Goal: Task Accomplishment & Management: Manage account settings

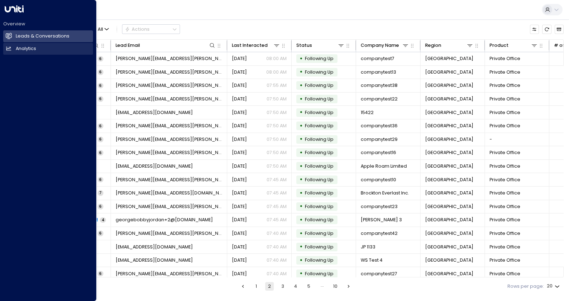
click at [26, 48] on h2 "Analytics" at bounding box center [26, 48] width 20 height 7
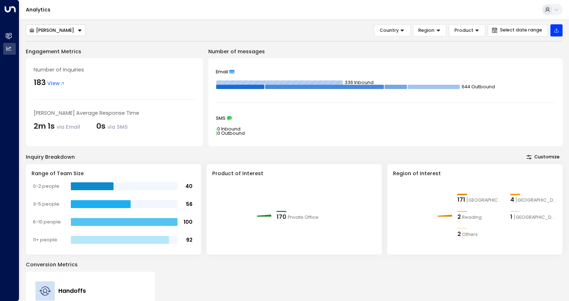
click at [46, 29] on div "[PERSON_NAME]" at bounding box center [51, 31] width 45 height 6
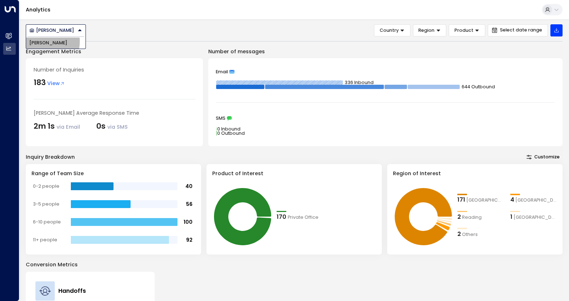
click at [44, 41] on span "[PERSON_NAME]" at bounding box center [48, 43] width 38 height 7
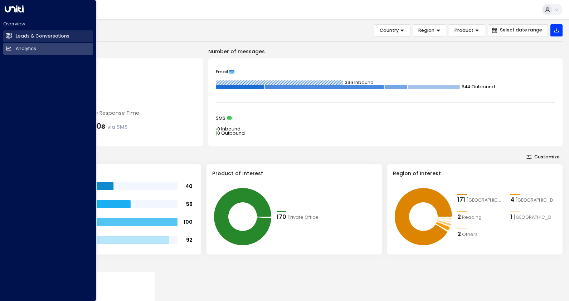
click at [36, 35] on h2 "Leads & Conversations" at bounding box center [43, 36] width 54 height 7
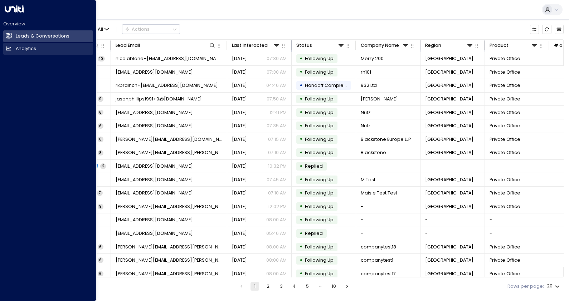
click at [30, 49] on h2 "Analytics" at bounding box center [26, 48] width 20 height 7
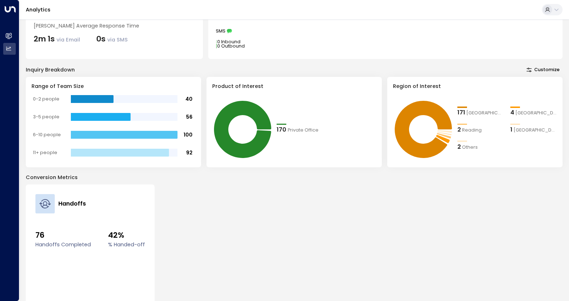
scroll to position [119, 0]
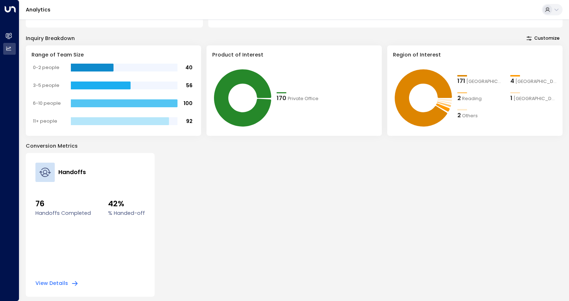
click at [49, 282] on button "View Details" at bounding box center [56, 283] width 43 height 7
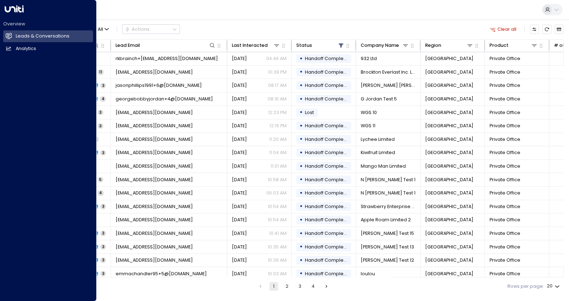
click at [48, 135] on div "Overview Leads & Conversations Leads & Conversations Analytics Analytics" at bounding box center [48, 150] width 97 height 301
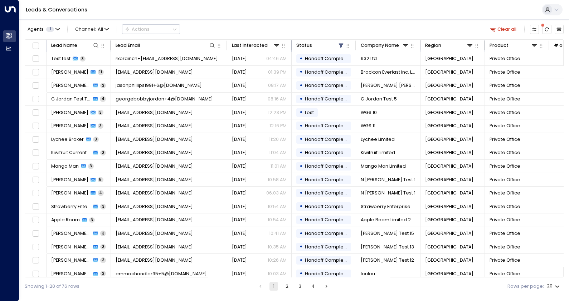
click at [319, 284] on ul "1 2 3 4" at bounding box center [293, 286] width 75 height 9
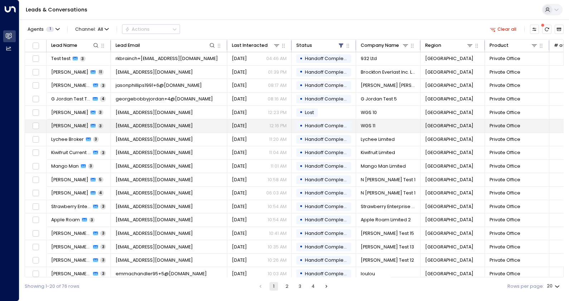
click at [311, 125] on span "Handoff Completed" at bounding box center [328, 126] width 47 height 6
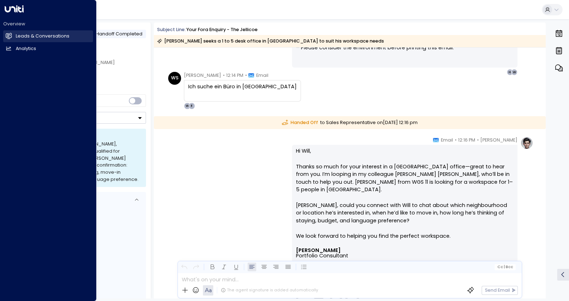
scroll to position [476, 0]
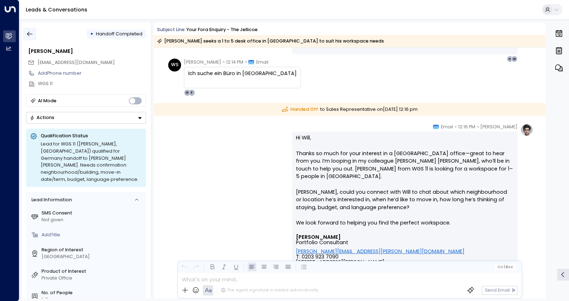
click at [32, 33] on icon "button" at bounding box center [29, 33] width 7 height 7
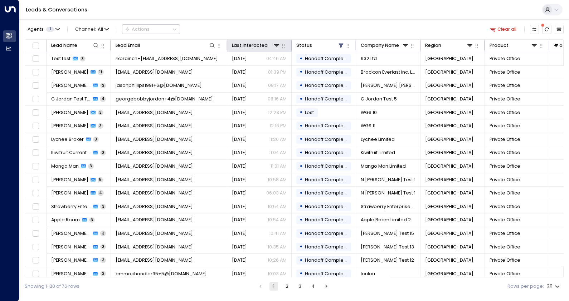
click at [238, 41] on th "Last Interacted" at bounding box center [259, 46] width 64 height 13
click at [248, 41] on th "Last Interacted" at bounding box center [259, 46] width 64 height 13
click at [242, 50] on th "Last Interacted" at bounding box center [259, 46] width 64 height 13
click at [242, 48] on div "Last Interacted" at bounding box center [249, 46] width 35 height 8
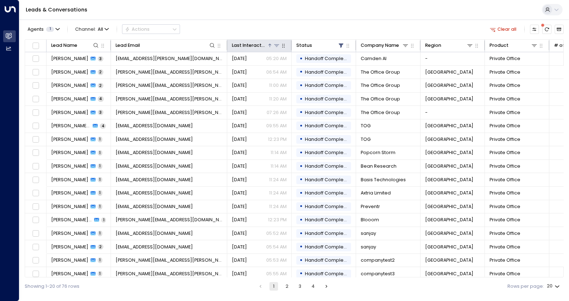
click at [258, 45] on div "Last Interacted" at bounding box center [249, 46] width 35 height 8
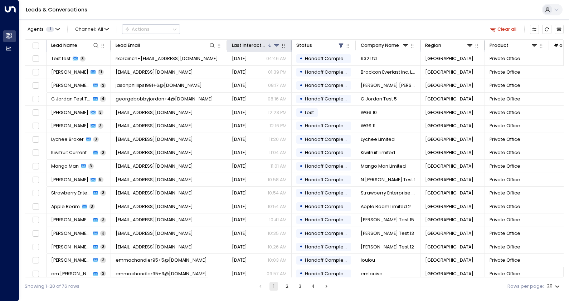
click at [248, 43] on div "Last Interacted" at bounding box center [249, 46] width 35 height 8
click at [246, 44] on div "Last Interacted" at bounding box center [249, 46] width 35 height 8
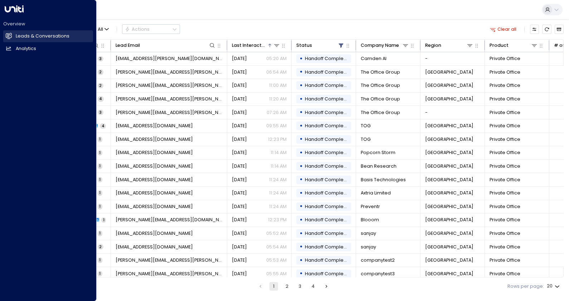
click at [15, 37] on link "Leads & Conversations Leads & Conversations" at bounding box center [48, 36] width 90 height 12
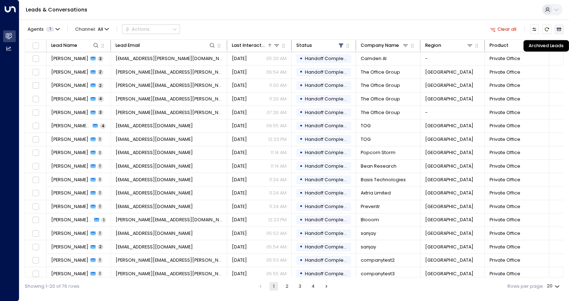
click at [561, 29] on icon "Archived Leads" at bounding box center [559, 29] width 5 height 5
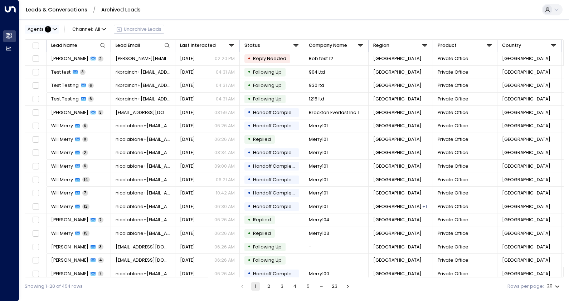
click at [38, 29] on span "Agents" at bounding box center [36, 29] width 16 height 5
click at [5, 44] on div at bounding box center [284, 150] width 569 height 301
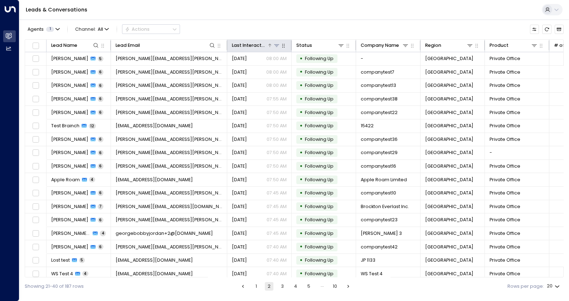
click at [251, 45] on div "Last Interacted" at bounding box center [249, 46] width 35 height 8
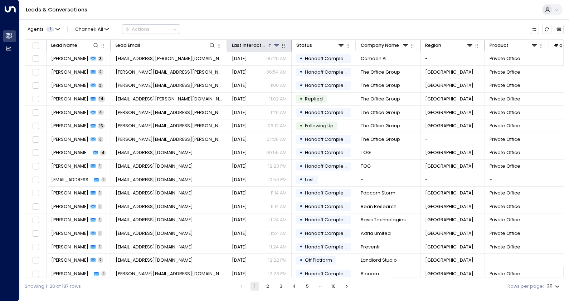
click at [252, 42] on div "Last Interacted" at bounding box center [249, 46] width 35 height 8
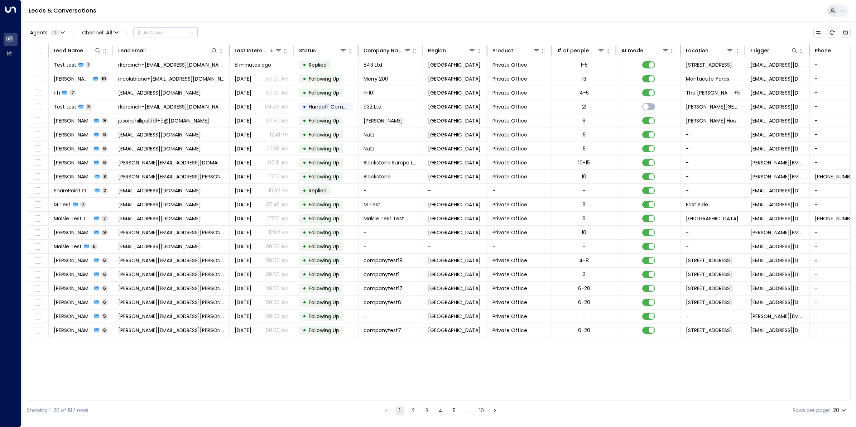
click at [52, 14] on link "Leads & Conversations" at bounding box center [63, 10] width 68 height 8
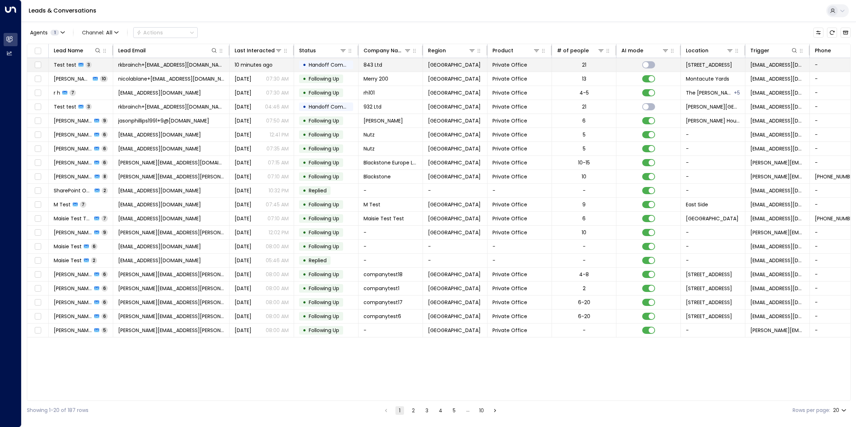
click at [81, 62] on icon at bounding box center [80, 64] width 5 height 5
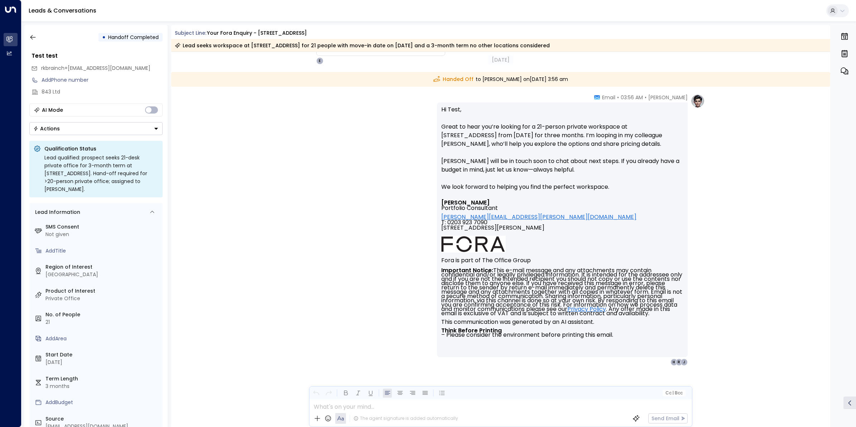
scroll to position [565, 0]
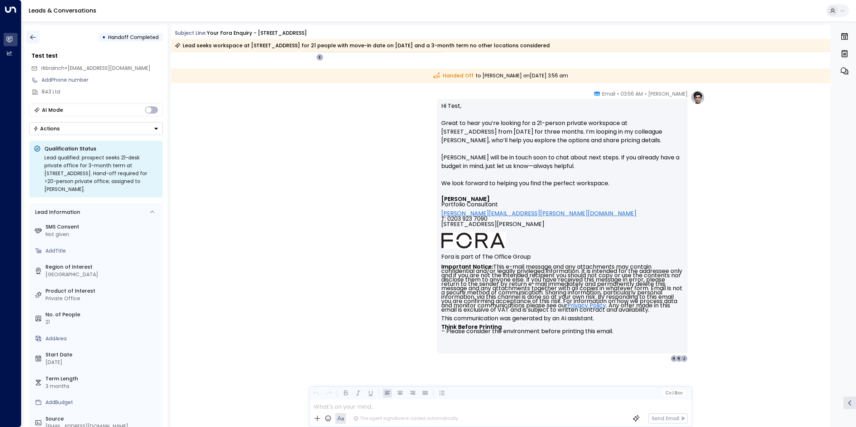
click at [33, 38] on icon "button" at bounding box center [32, 37] width 7 height 7
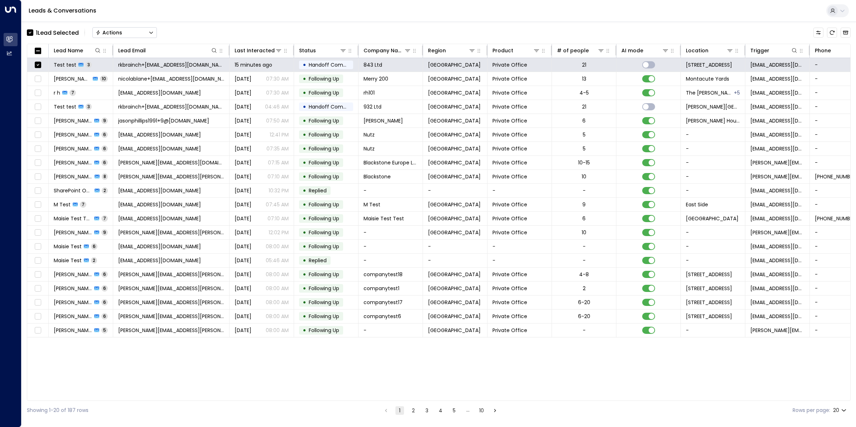
click at [127, 33] on button "Actions" at bounding box center [124, 32] width 64 height 11
click at [128, 78] on span "Archive Lead" at bounding box center [112, 80] width 33 height 8
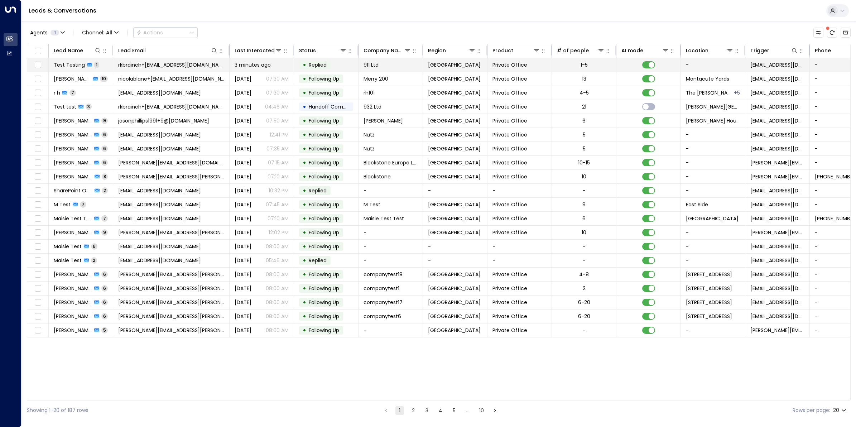
click at [66, 65] on span "Test Testing" at bounding box center [69, 64] width 31 height 7
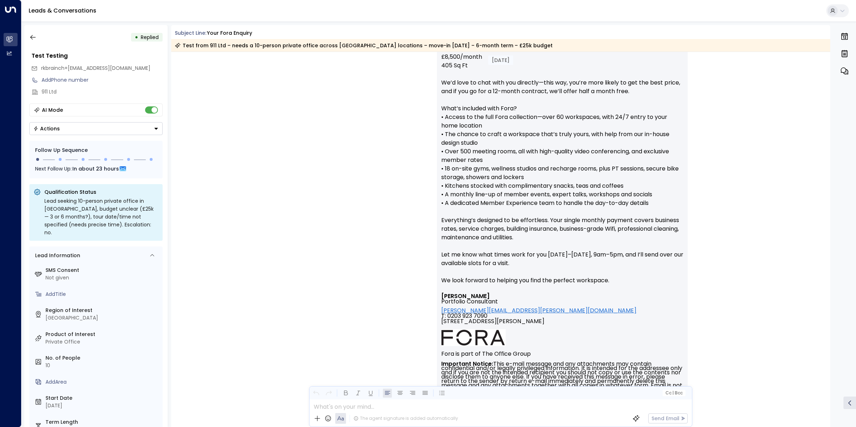
scroll to position [1241, 0]
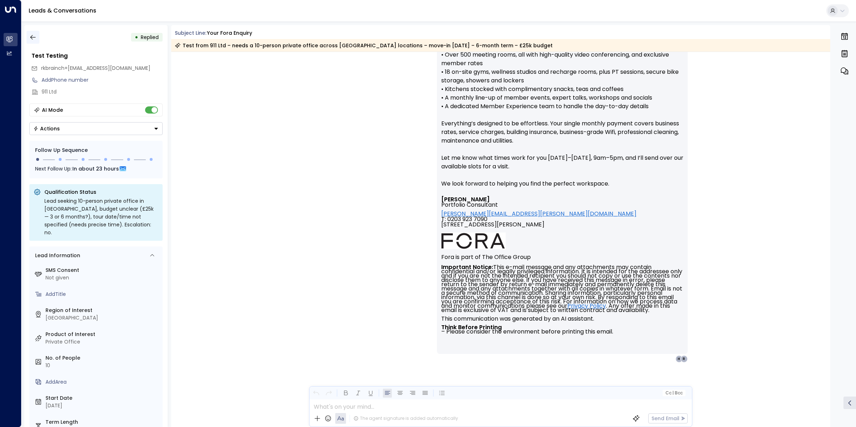
click at [30, 34] on icon "button" at bounding box center [32, 37] width 7 height 7
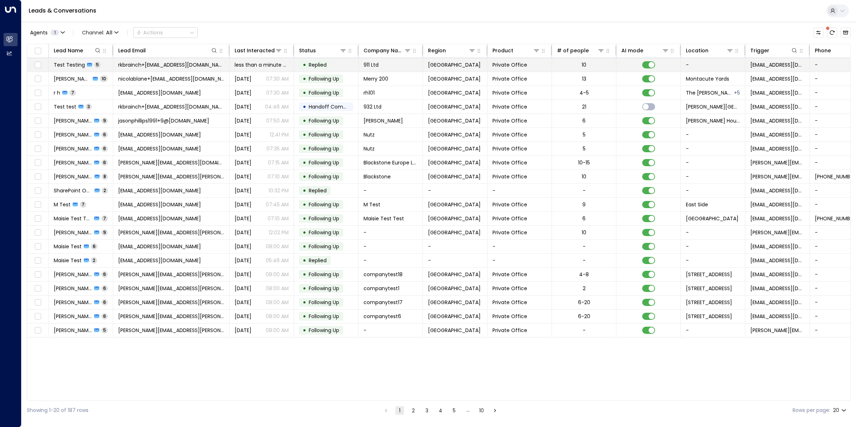
click at [83, 63] on span "Test Testing" at bounding box center [69, 64] width 31 height 7
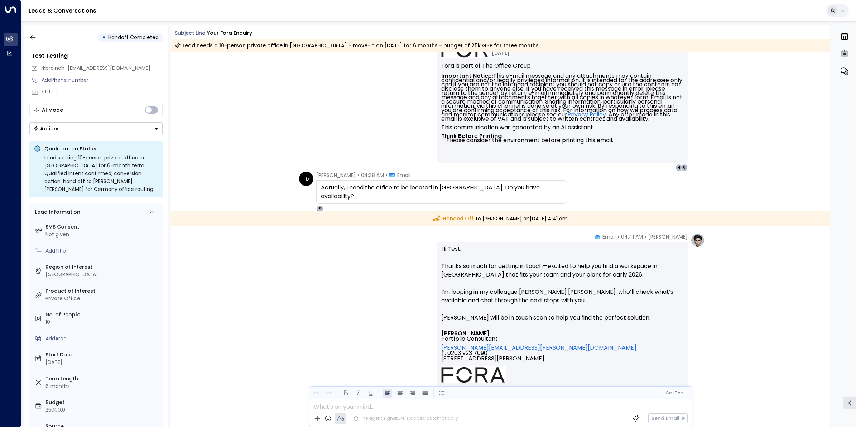
scroll to position [1567, 0]
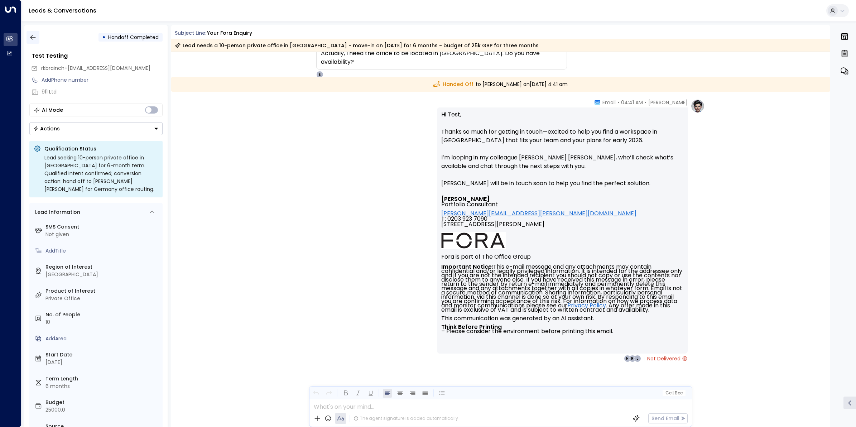
click at [31, 38] on icon "button" at bounding box center [32, 37] width 7 height 7
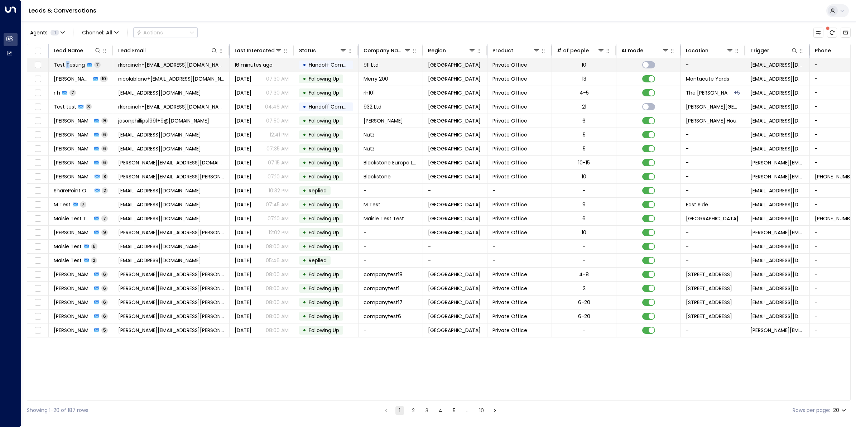
click at [68, 63] on span "Test Testing" at bounding box center [69, 64] width 31 height 7
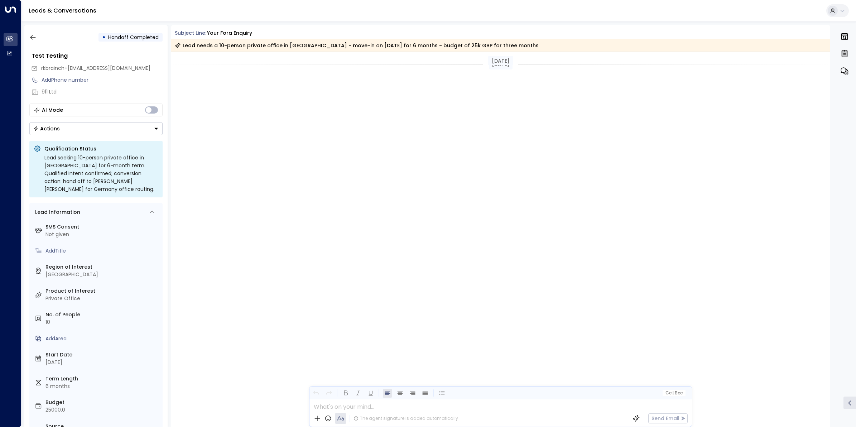
scroll to position [1472, 0]
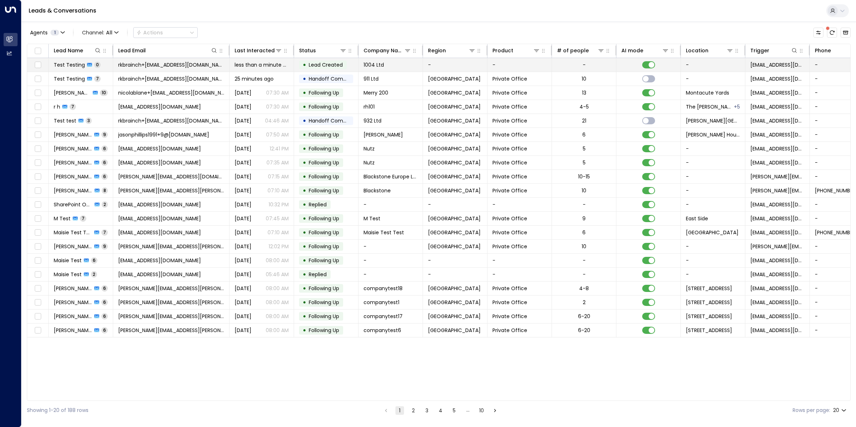
click at [77, 64] on span "Test Testing" at bounding box center [69, 64] width 31 height 7
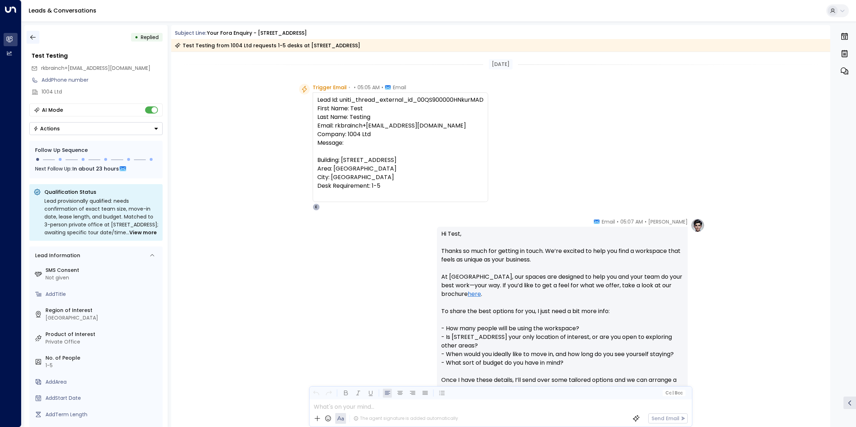
click at [29, 38] on icon "button" at bounding box center [32, 37] width 7 height 7
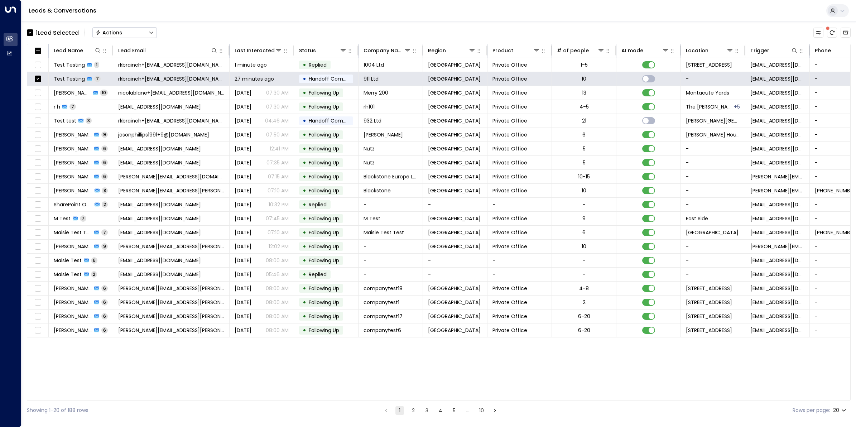
click at [129, 30] on button "Actions" at bounding box center [124, 32] width 64 height 11
click at [114, 77] on span "Archive Lead" at bounding box center [112, 80] width 33 height 8
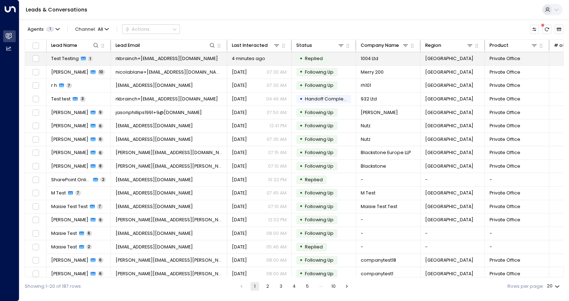
click at [74, 59] on span "Test Testing" at bounding box center [65, 58] width 28 height 6
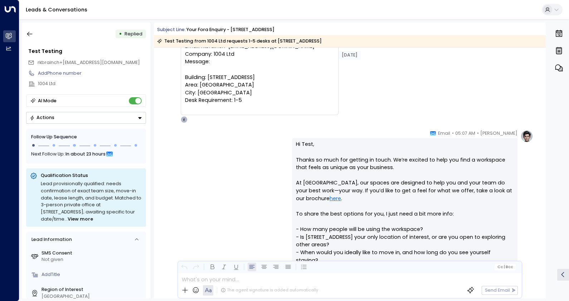
scroll to position [24, 0]
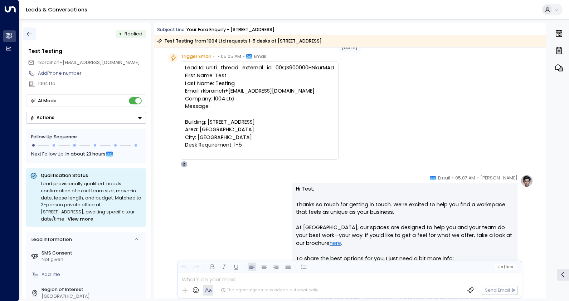
click at [27, 35] on icon "button" at bounding box center [29, 33] width 7 height 7
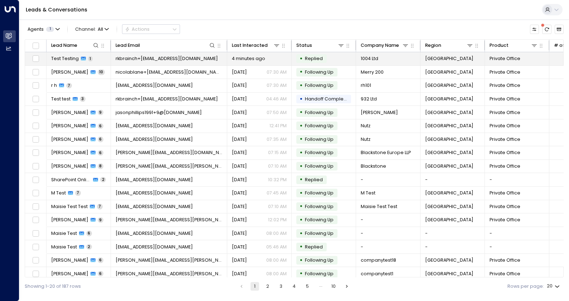
click at [179, 57] on td "rkbrainch+1004@live.co.uk" at bounding box center [169, 58] width 116 height 13
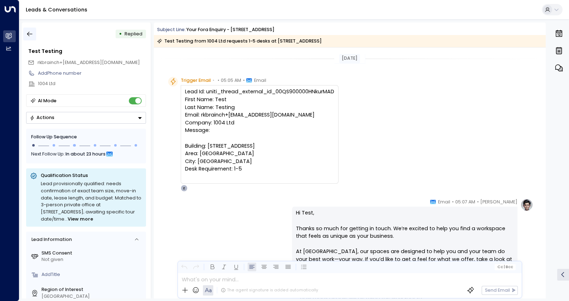
click at [29, 32] on icon "button" at bounding box center [29, 33] width 7 height 7
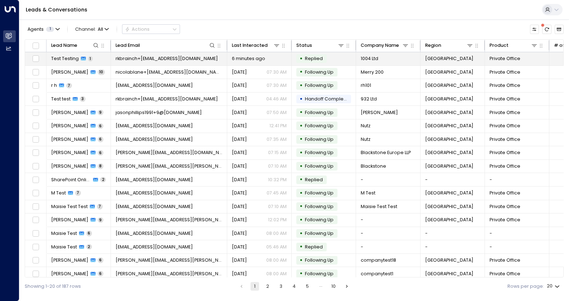
click at [59, 57] on span "Test Testing" at bounding box center [65, 58] width 28 height 6
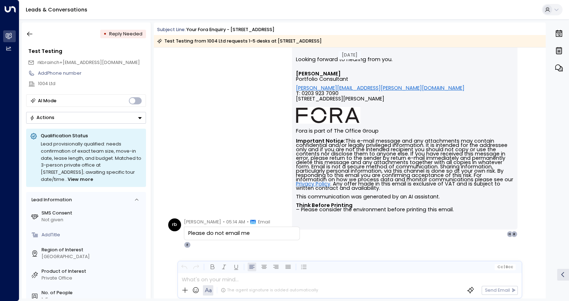
scroll to position [329, 0]
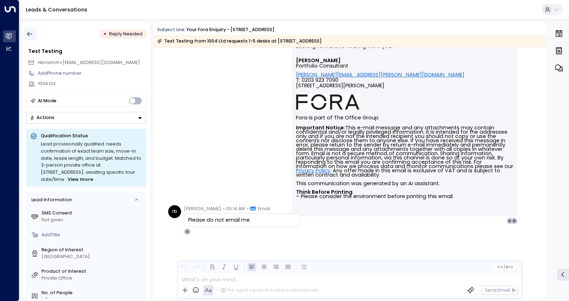
click at [33, 35] on icon "button" at bounding box center [29, 33] width 7 height 7
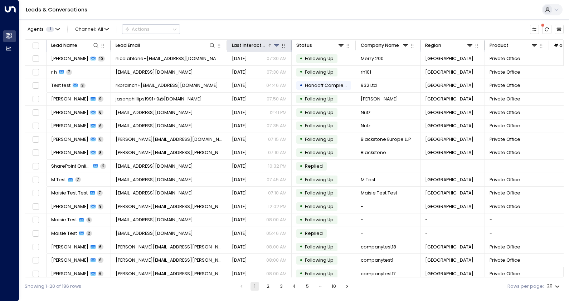
click at [248, 43] on div "Last Interacted" at bounding box center [249, 46] width 35 height 8
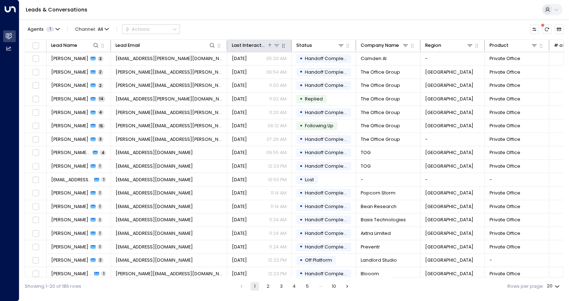
click at [248, 43] on div "Last Interacted" at bounding box center [249, 46] width 35 height 8
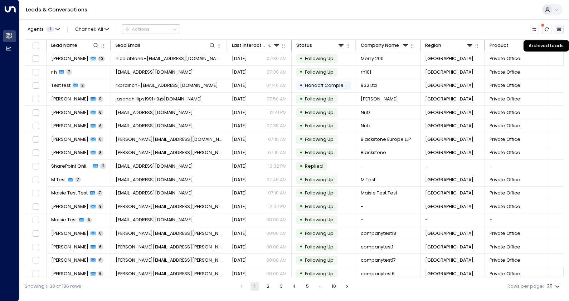
click at [562, 30] on button "Archived Leads" at bounding box center [559, 29] width 9 height 9
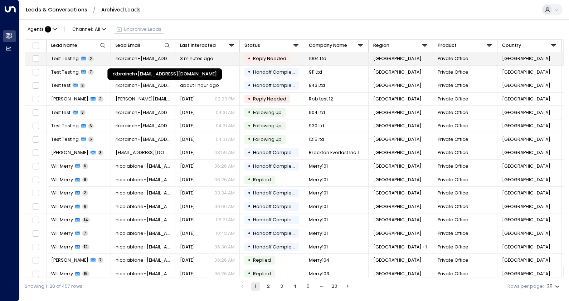
click at [136, 58] on span "rkbrainch+1004@live.co.uk" at bounding box center [143, 58] width 55 height 6
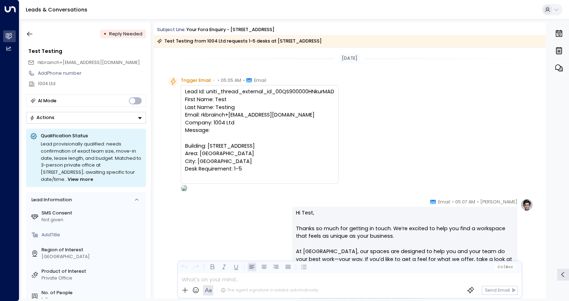
scroll to position [329, 0]
